Goal: Transaction & Acquisition: Purchase product/service

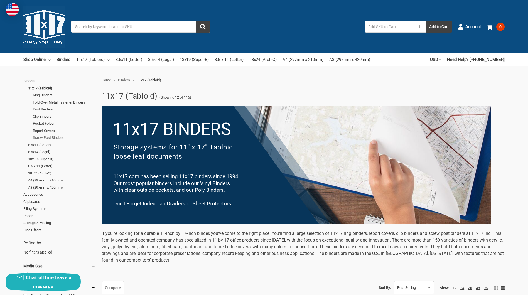
click at [47, 138] on link "Screw Post Binders" at bounding box center [64, 137] width 63 height 7
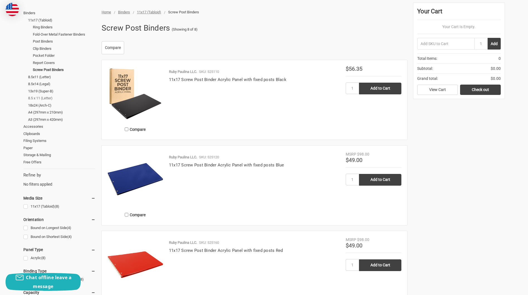
scroll to position [56, 0]
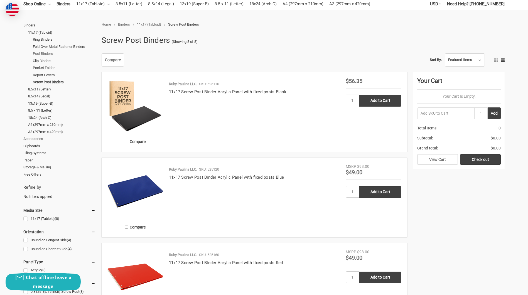
click at [46, 52] on link "Post Binders" at bounding box center [64, 53] width 63 height 7
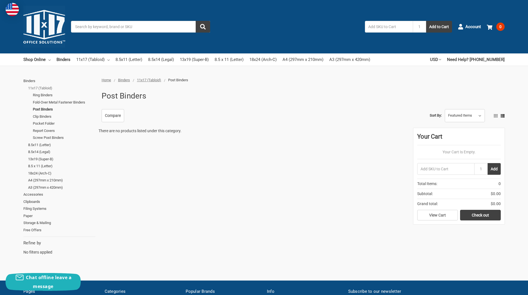
click at [38, 87] on link "11x17 (Tabloid)" at bounding box center [61, 88] width 67 height 7
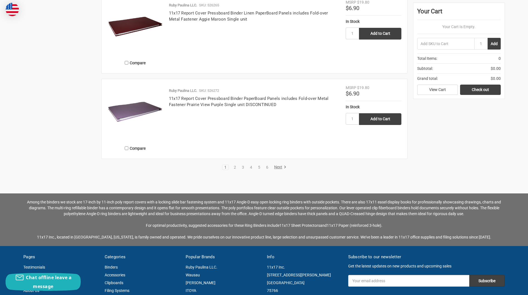
scroll to position [1252, 0]
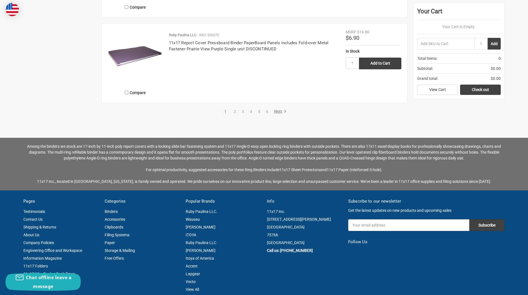
click at [276, 110] on link "Next" at bounding box center [279, 111] width 14 height 5
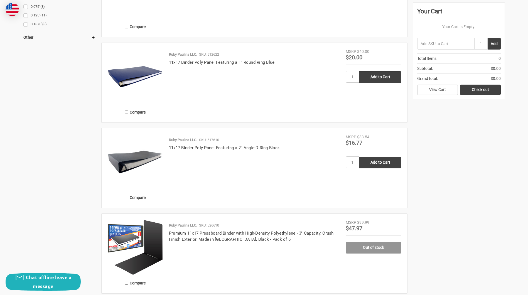
scroll to position [863, 0]
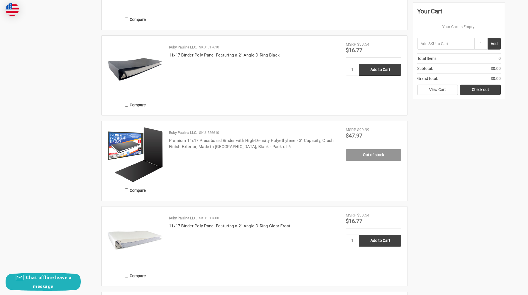
click at [185, 142] on link "Premium 11x17 Pressboard Binder with High-Density Polyethylene - 3" Capacity, C…" at bounding box center [251, 143] width 165 height 11
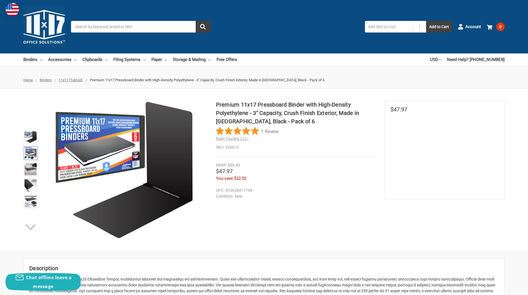
click at [33, 156] on img at bounding box center [30, 153] width 12 height 12
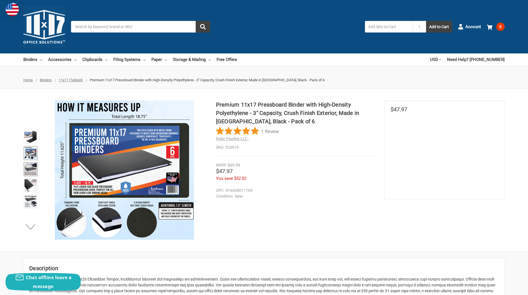
click at [34, 167] on img at bounding box center [30, 169] width 12 height 12
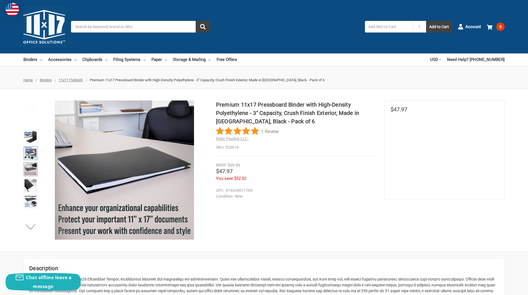
click at [29, 153] on img at bounding box center [30, 153] width 12 height 12
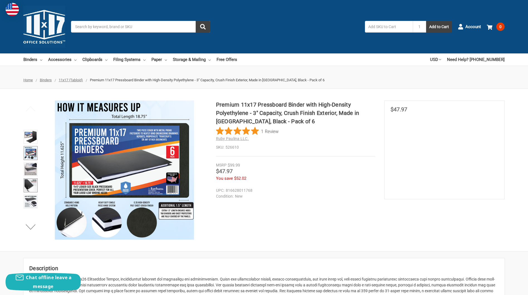
click at [30, 190] on img at bounding box center [30, 185] width 12 height 12
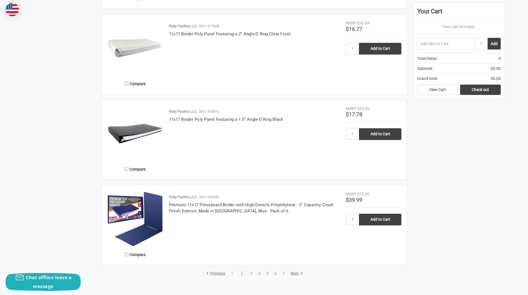
scroll to position [1141, 0]
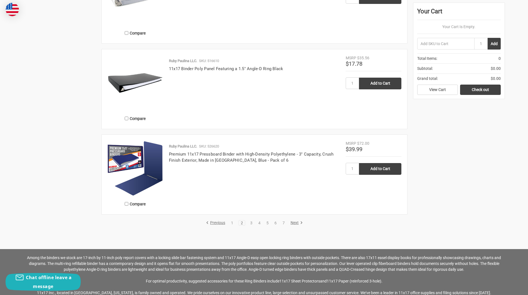
click at [293, 223] on link "Next" at bounding box center [296, 222] width 14 height 5
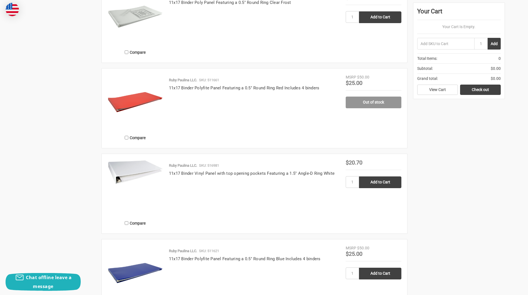
scroll to position [1085, 0]
